Goal: Transaction & Acquisition: Obtain resource

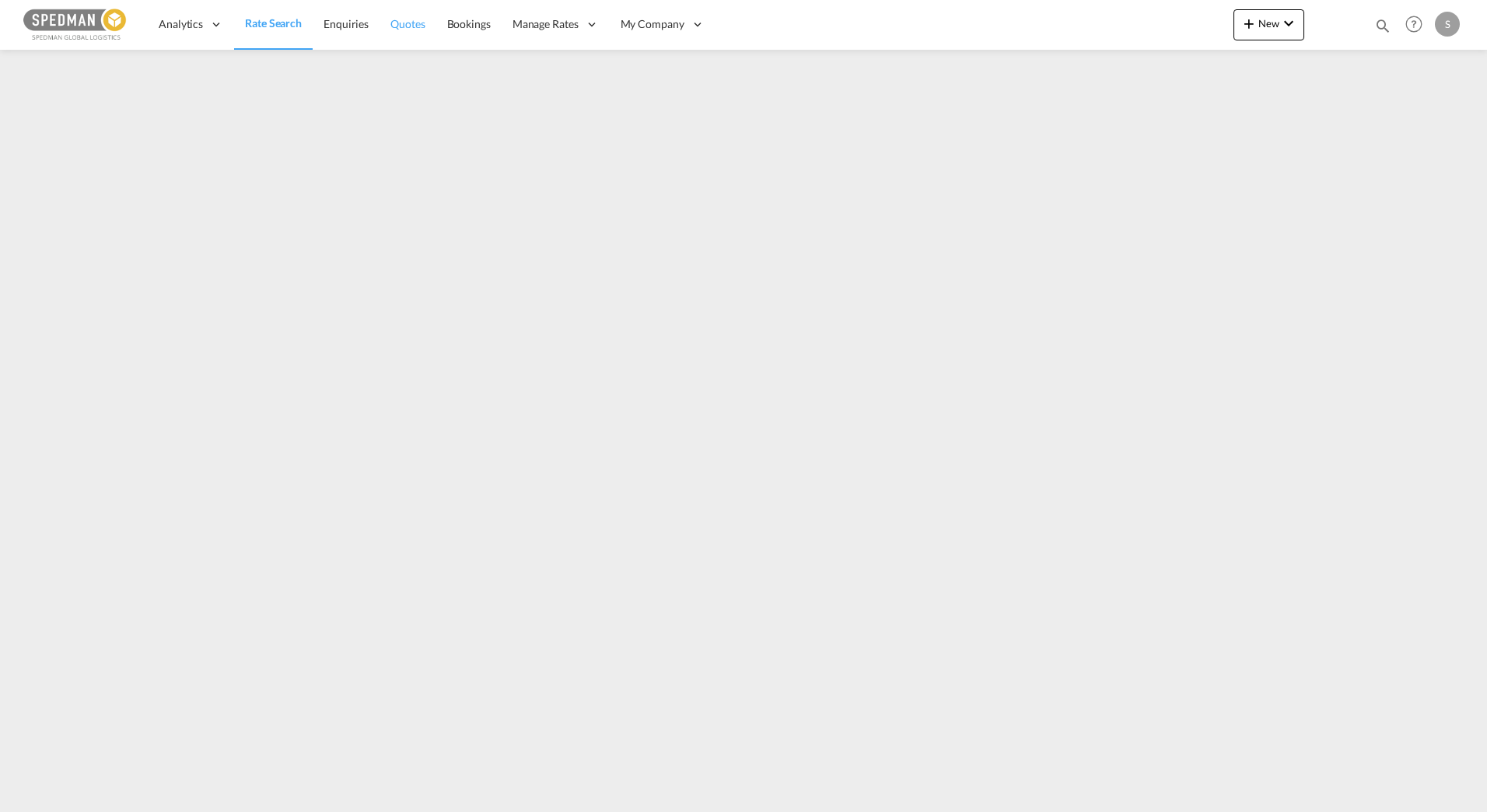
click at [416, 26] on span "Quotes" at bounding box center [407, 24] width 34 height 14
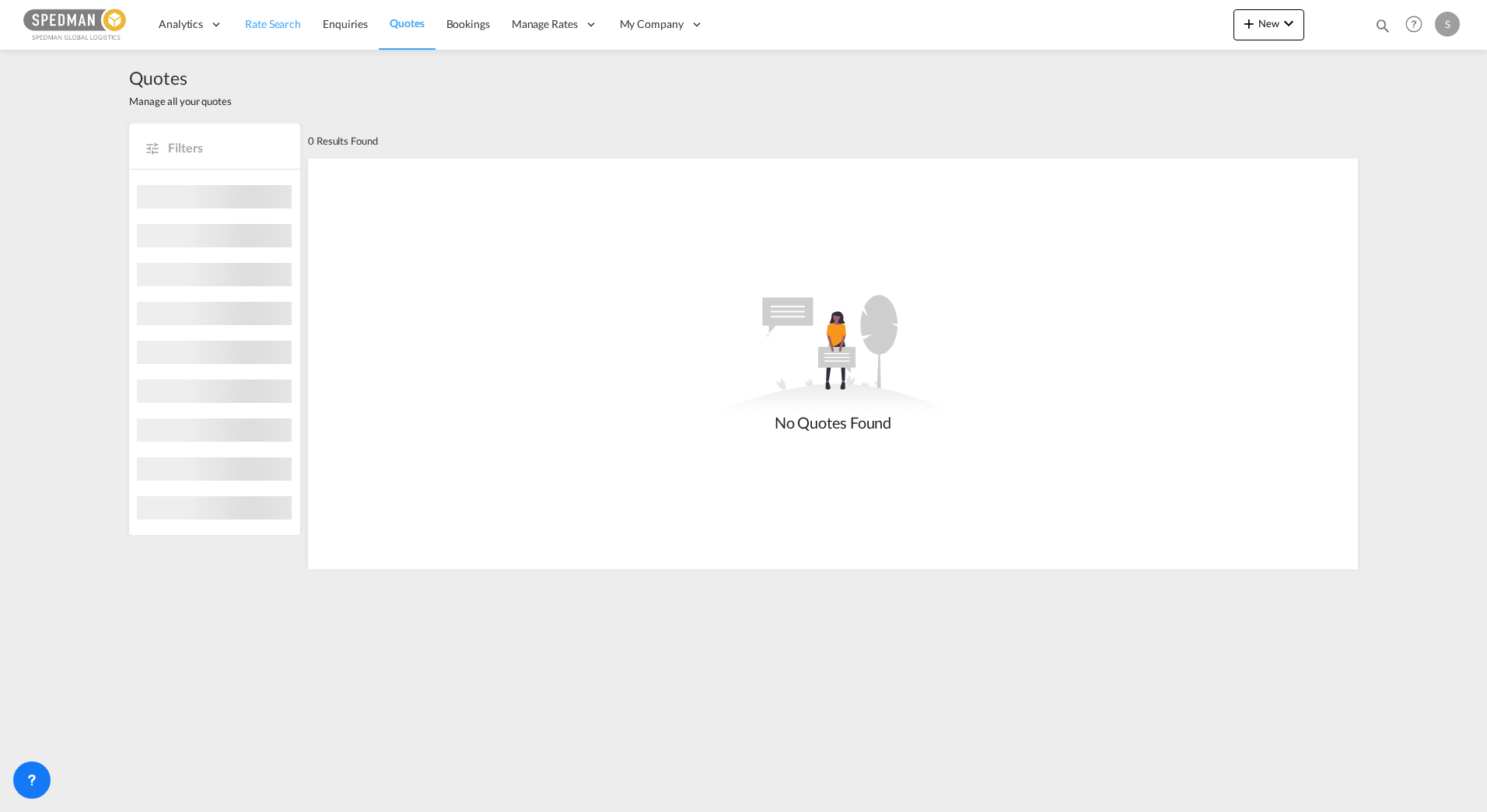
click at [274, 20] on span "Rate Search" at bounding box center [273, 24] width 56 height 14
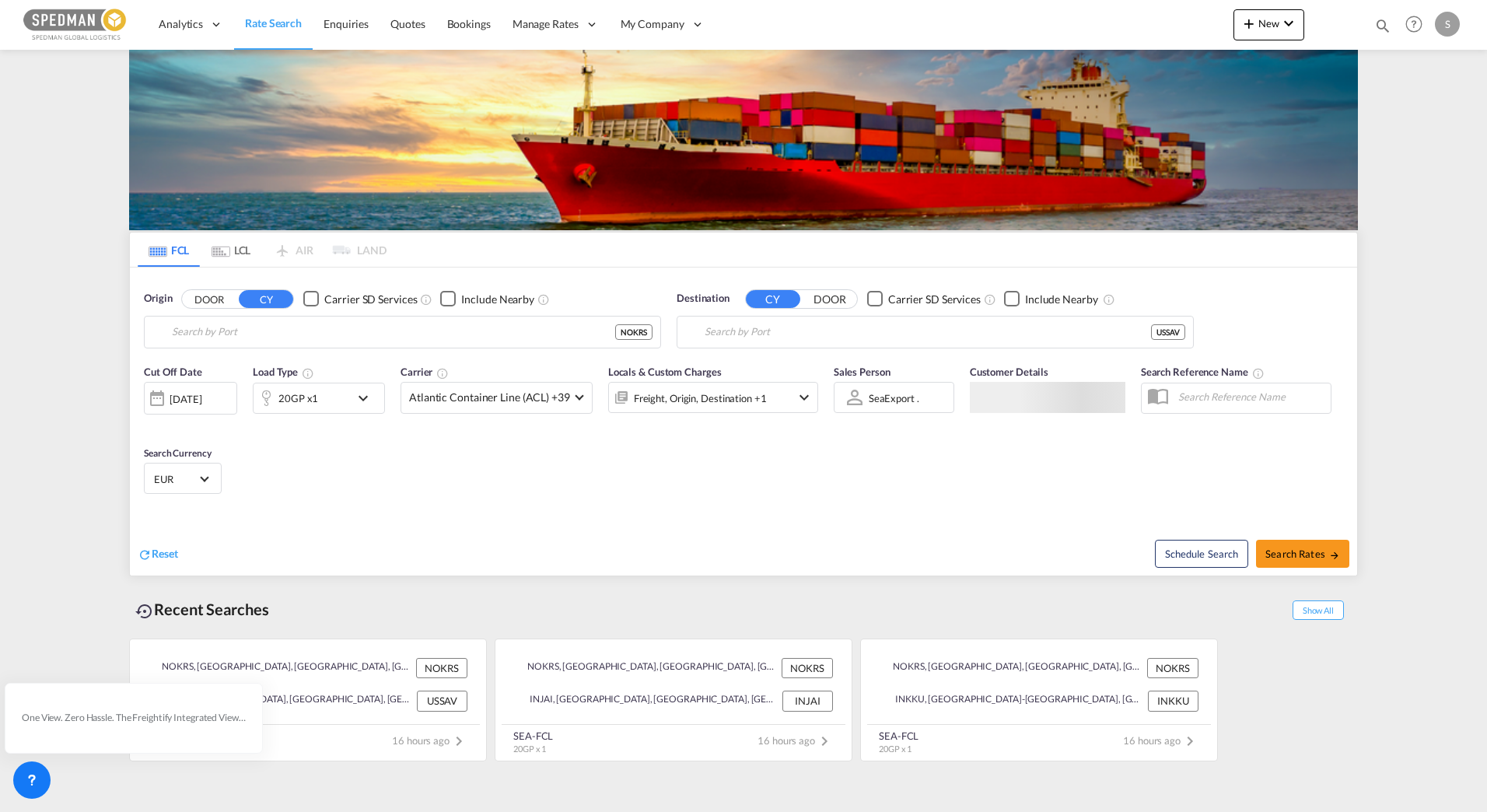
type input "[GEOGRAPHIC_DATA], NOKRS"
type input "[GEOGRAPHIC_DATA], [GEOGRAPHIC_DATA], USSAV"
click at [516, 395] on span "Atlantic Container Line (ACL) +39" at bounding box center [490, 397] width 161 height 15
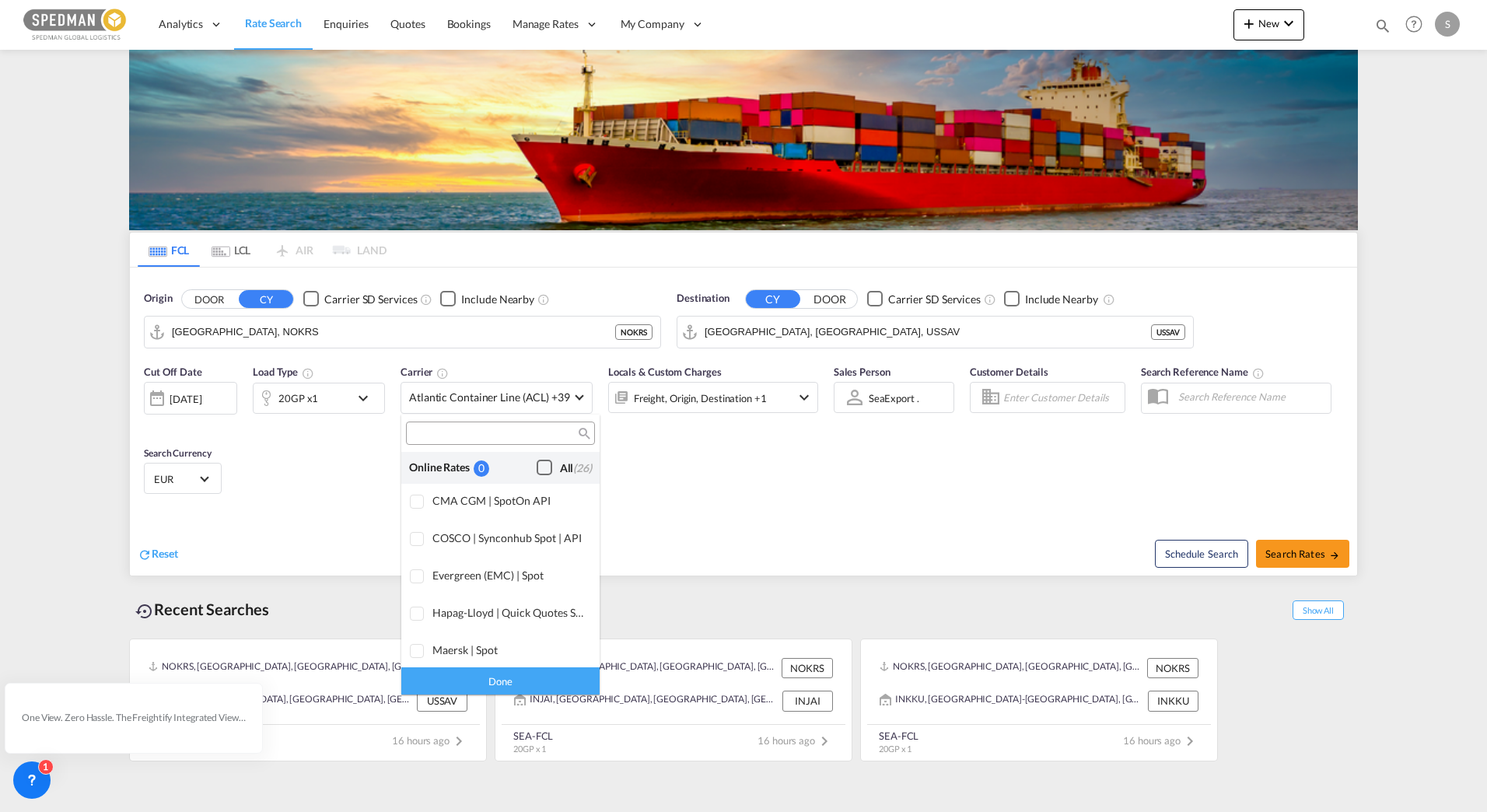
click at [536, 469] on div "Checkbox No Ink" at bounding box center [544, 468] width 15 height 15
click at [1307, 563] on md-backdrop at bounding box center [744, 406] width 1487 height 812
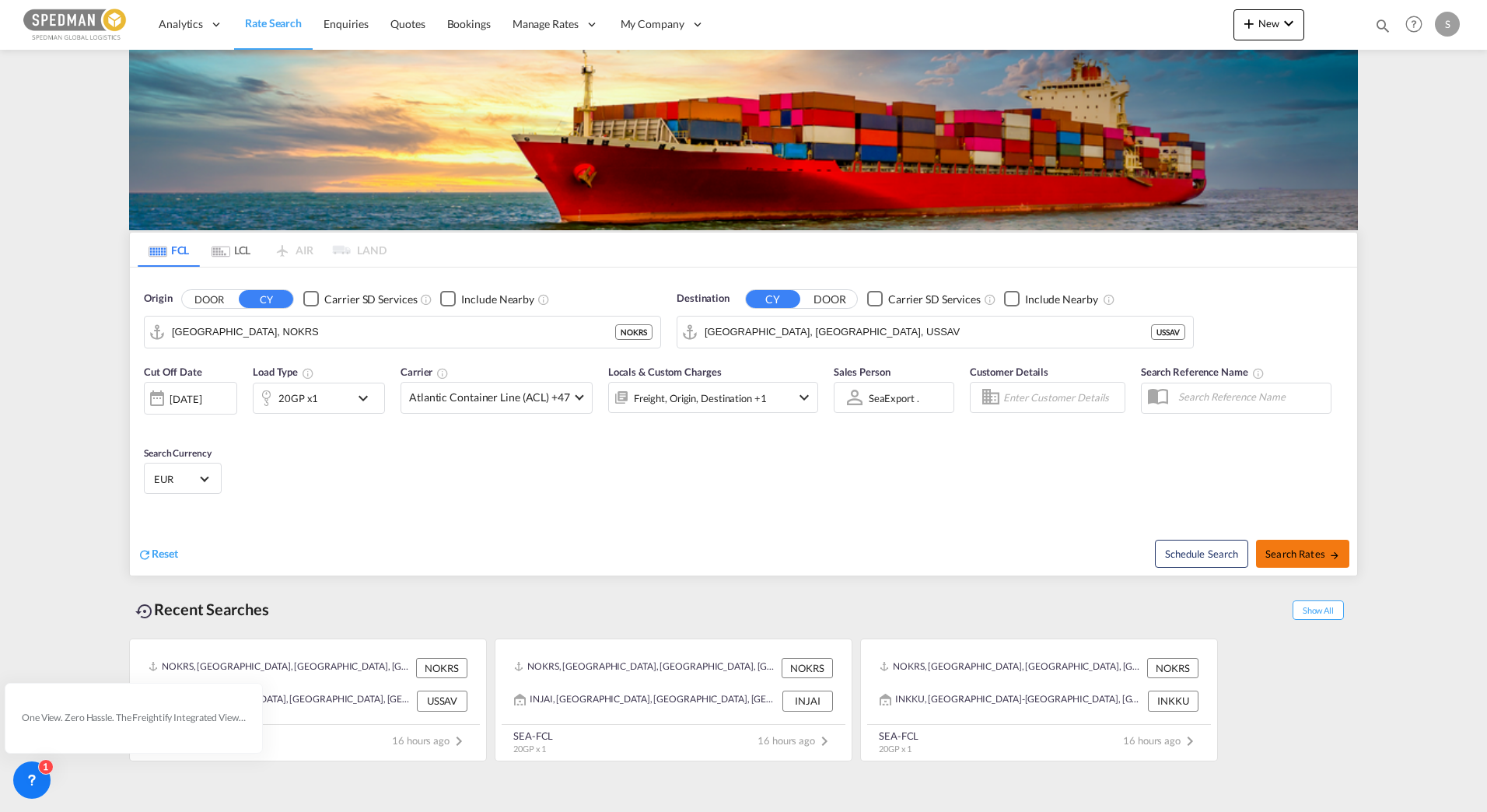
click at [1306, 548] on span "Search Rates" at bounding box center [1303, 553] width 75 height 13
type input "NOKRS to USSAV / [DATE]"
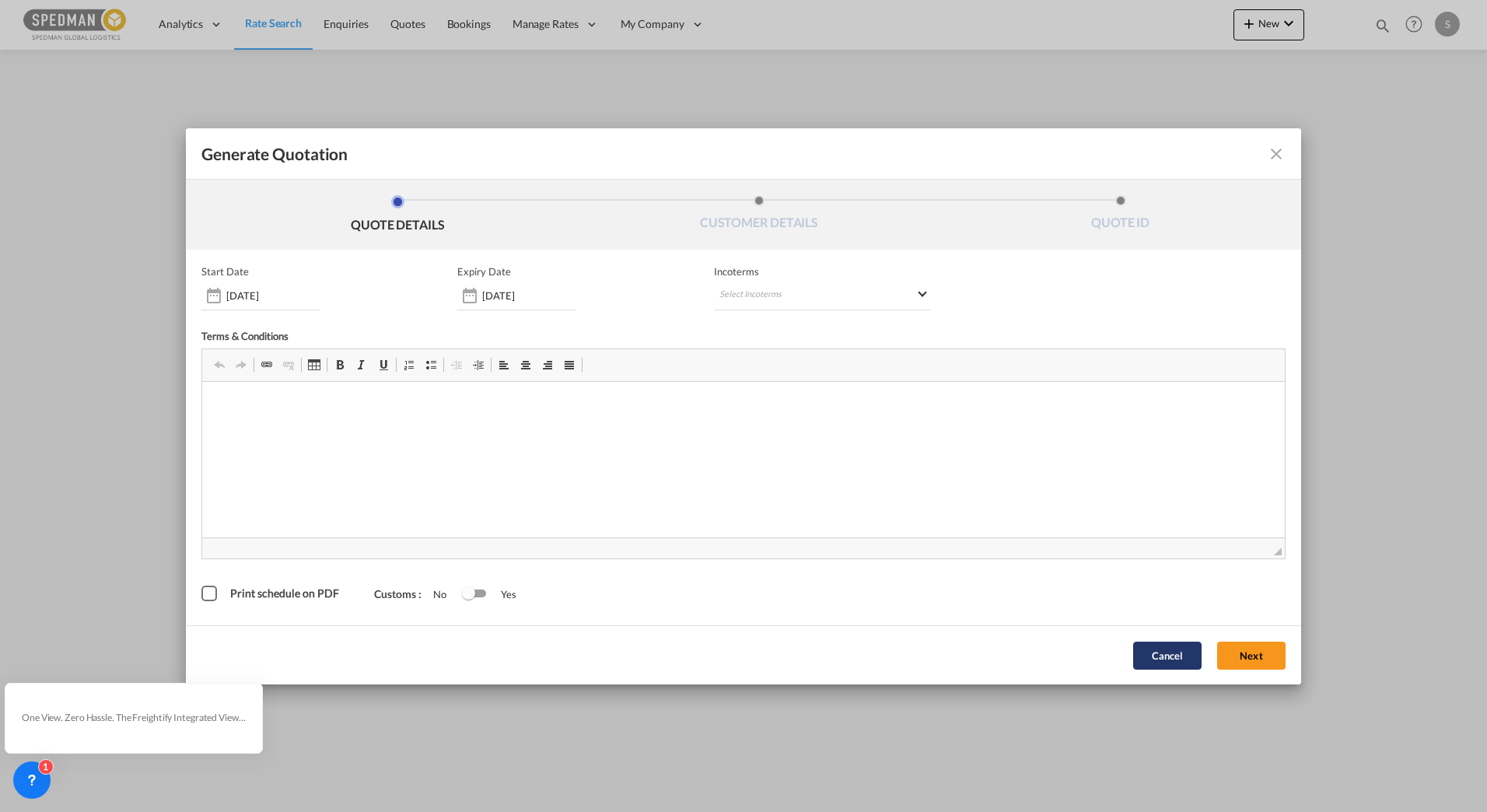
click at [1151, 655] on button "Cancel" at bounding box center [1167, 655] width 69 height 28
click at [914, 294] on md-select "Select Incoterms CIP - import Carriage and Insurance Paid to DAP - import Deliv…" at bounding box center [822, 296] width 217 height 28
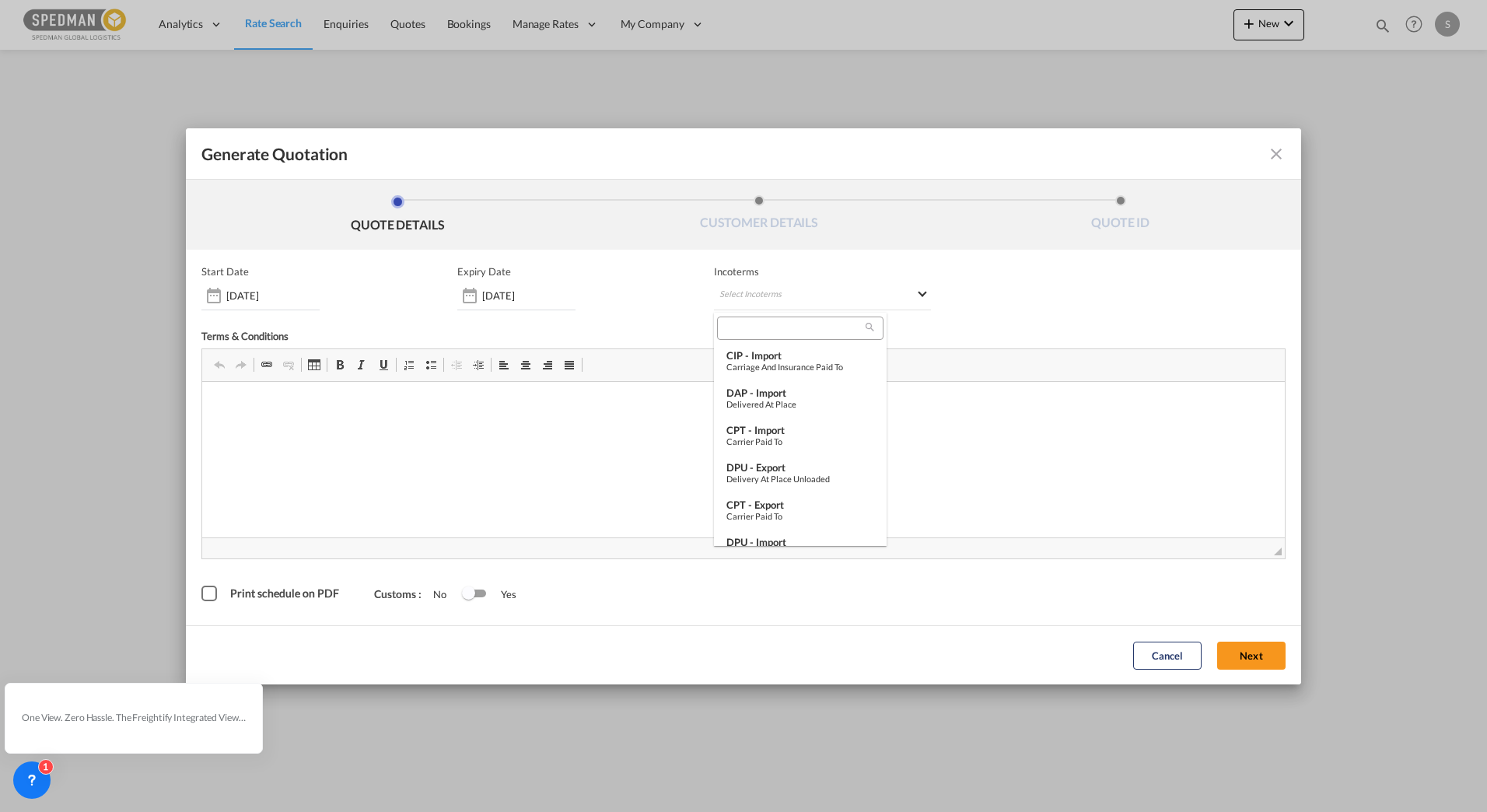
click at [1005, 483] on md-backdrop at bounding box center [744, 406] width 1487 height 812
click at [479, 592] on div "Switch 1" at bounding box center [474, 593] width 23 height 8
click at [475, 593] on div "Switch 1" at bounding box center [481, 593] width 14 height 14
click at [1274, 155] on md-icon "icon-close fg-AAA8AD cursor m-0" at bounding box center [1277, 154] width 19 height 19
